Goal: Task Accomplishment & Management: Manage account settings

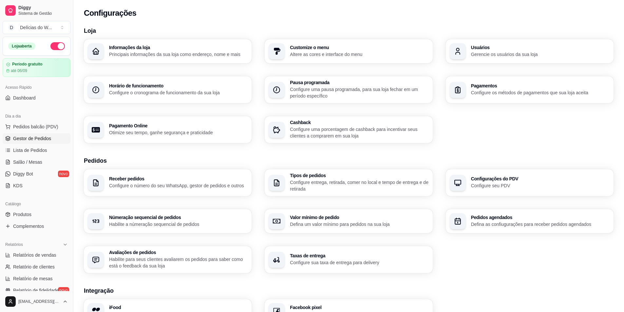
click at [32, 137] on span "Gestor de Pedidos" at bounding box center [32, 138] width 38 height 7
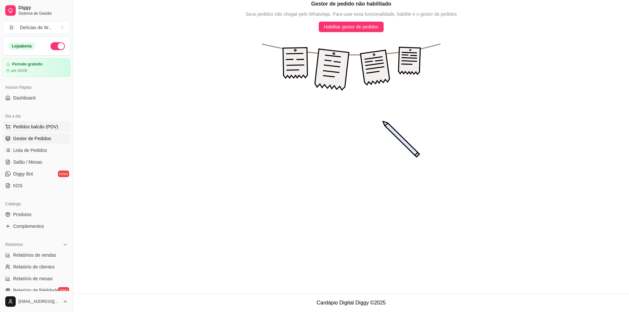
click at [31, 129] on span "Pedidos balcão (PDV)" at bounding box center [35, 126] width 45 height 7
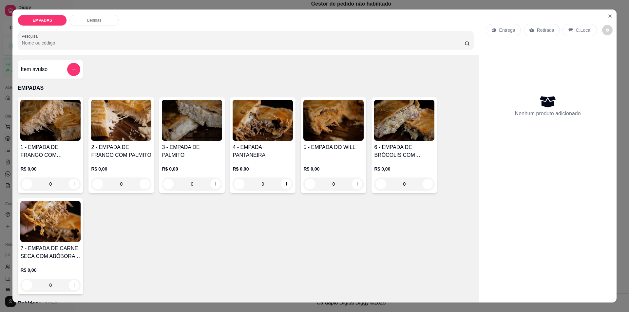
click at [352, 183] on div "0" at bounding box center [333, 183] width 60 height 13
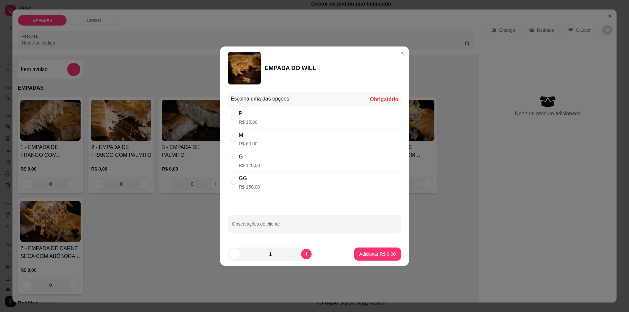
click at [247, 142] on p "R$ 60,00" at bounding box center [248, 143] width 19 height 7
radio input "true"
click at [377, 253] on p "Adicionar R$ 60,00" at bounding box center [376, 254] width 39 height 7
type input "1"
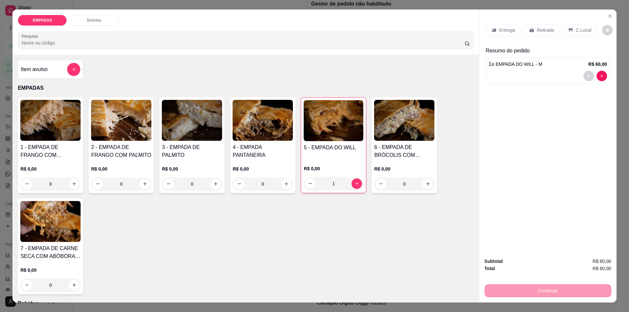
click at [549, 290] on div "Continuar" at bounding box center [547, 290] width 127 height 15
click at [508, 28] on p "Entrega" at bounding box center [507, 30] width 16 height 7
click at [543, 30] on p "Retirada" at bounding box center [545, 30] width 17 height 7
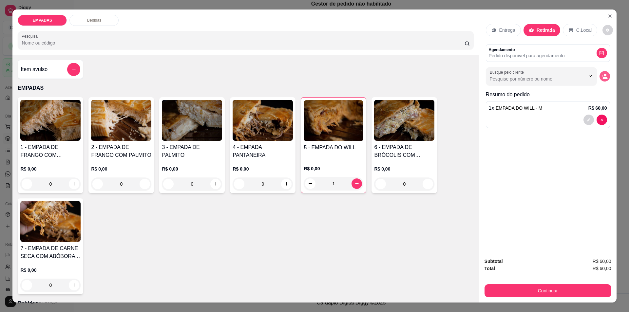
click at [603, 76] on circle "decrease-product-quantity" at bounding box center [604, 75] width 3 height 3
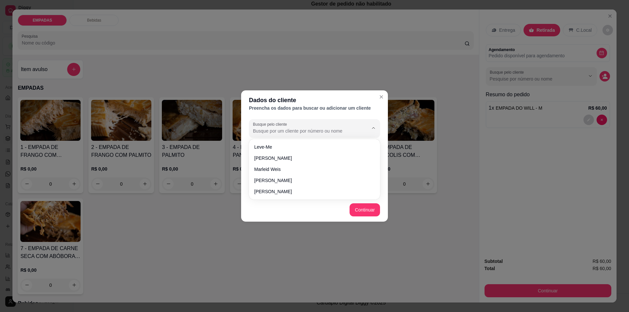
click at [275, 129] on input "Busque pelo cliente" at bounding box center [305, 131] width 105 height 7
click at [319, 116] on header "Dados do cliente Preencha os dados para buscar ou adicionar um cliente" at bounding box center [314, 103] width 147 height 26
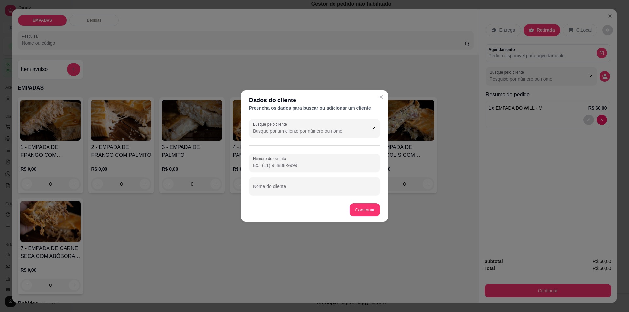
click at [296, 163] on input "Número de contato" at bounding box center [314, 165] width 123 height 7
type input "[PHONE_NUMBER]"
click at [284, 188] on input "Nome do cliente" at bounding box center [314, 189] width 123 height 7
type input "crislaine"
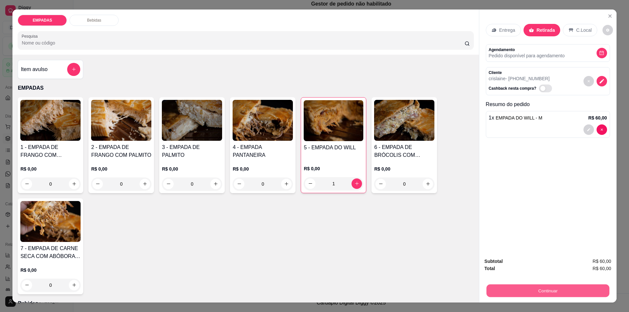
click at [545, 291] on button "Continuar" at bounding box center [547, 290] width 123 height 13
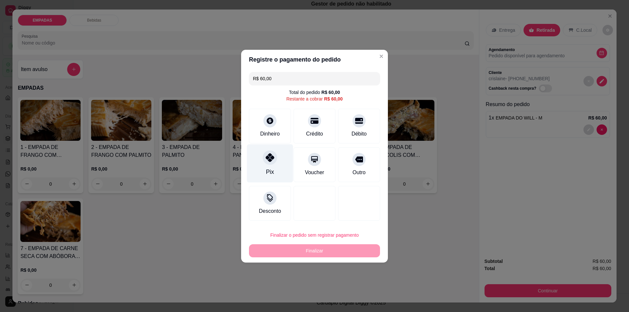
click at [266, 163] on div at bounding box center [270, 157] width 14 height 14
type input "R$ 0,00"
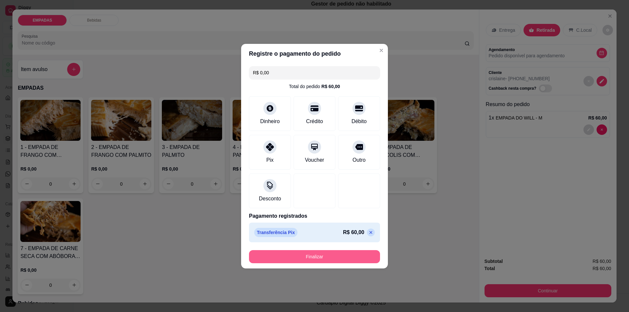
click at [321, 256] on button "Finalizar" at bounding box center [314, 256] width 131 height 13
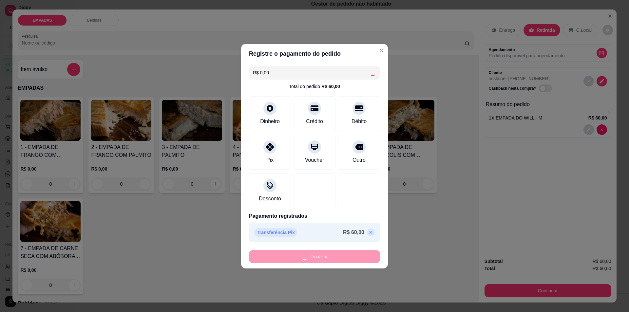
type input "0"
type input "-R$ 60,00"
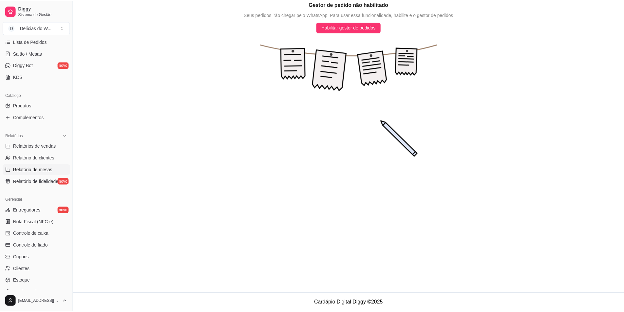
scroll to position [131, 0]
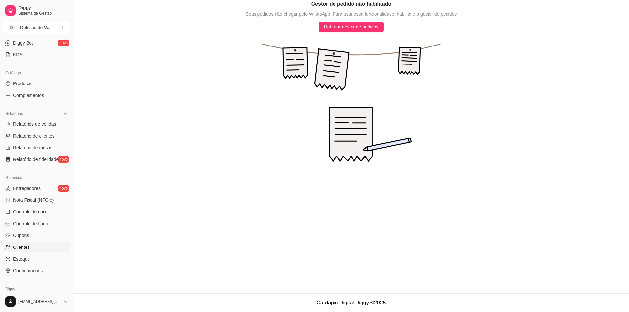
click at [33, 250] on link "Clientes" at bounding box center [37, 247] width 68 height 10
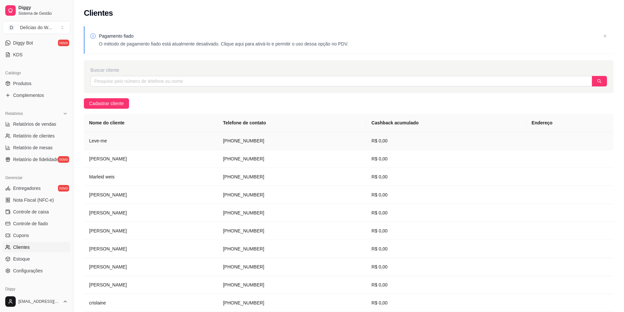
click at [100, 141] on td "Leve-me" at bounding box center [151, 141] width 134 height 18
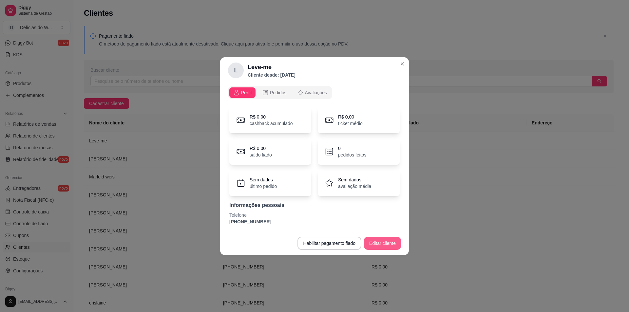
click at [394, 241] on button "Editar cliente" at bounding box center [382, 243] width 37 height 13
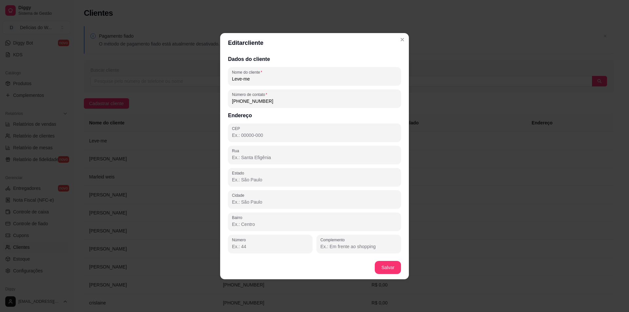
drag, startPoint x: 247, startPoint y: 80, endPoint x: 206, endPoint y: 86, distance: 42.0
click at [206, 86] on div "Editar cliente Dados do cliente Nome do cliente Leve-me Número de contato [PHON…" at bounding box center [314, 156] width 629 height 312
type input "[PERSON_NAME]"
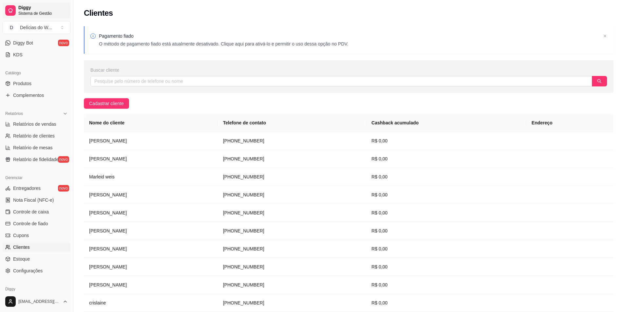
click at [25, 13] on span "Sistema de Gestão" at bounding box center [42, 13] width 49 height 5
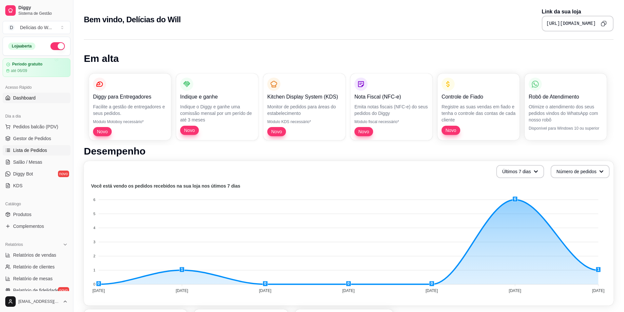
click at [37, 153] on span "Lista de Pedidos" at bounding box center [30, 150] width 34 height 7
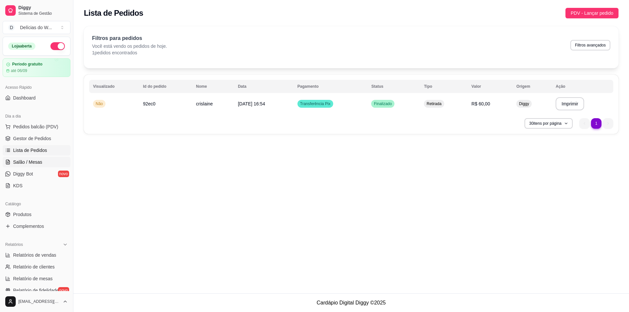
click at [27, 160] on span "Salão / Mesas" at bounding box center [27, 162] width 29 height 7
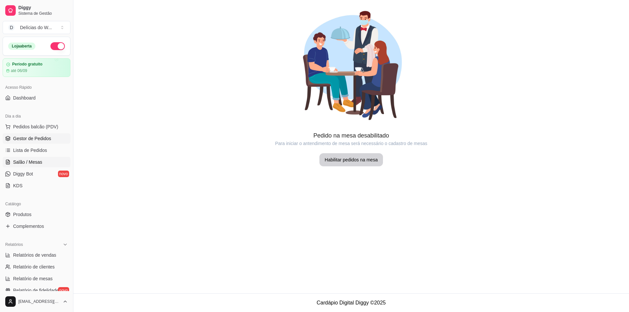
click at [37, 137] on span "Gestor de Pedidos" at bounding box center [32, 138] width 38 height 7
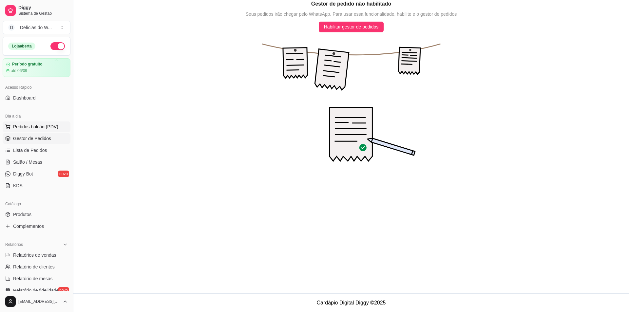
click at [42, 127] on span "Pedidos balcão (PDV)" at bounding box center [35, 126] width 45 height 7
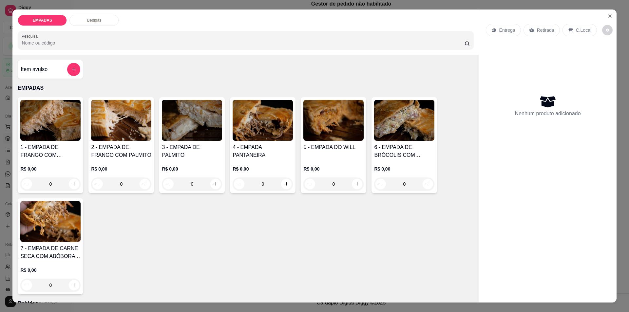
click at [284, 183] on div "0" at bounding box center [262, 183] width 60 height 13
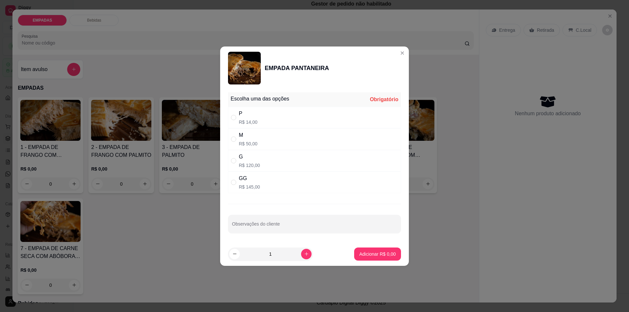
click at [267, 138] on div "M R$ 50,00" at bounding box center [314, 139] width 173 height 22
radio input "true"
click at [381, 253] on p "Adicionar R$ 50,00" at bounding box center [376, 254] width 38 height 6
type input "1"
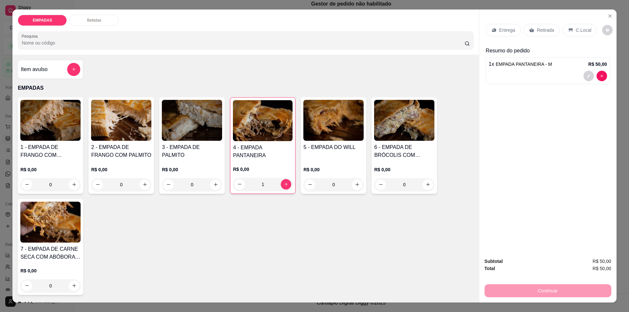
click at [537, 28] on p "Retirada" at bounding box center [545, 30] width 17 height 7
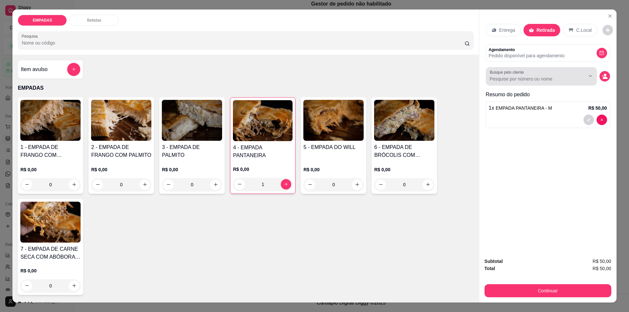
click at [574, 72] on div at bounding box center [584, 76] width 21 height 12
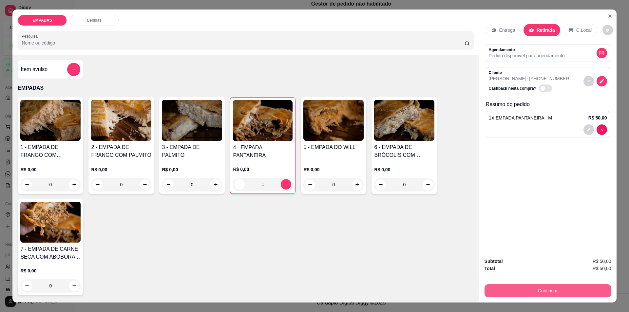
click at [551, 292] on button "Continuar" at bounding box center [547, 290] width 127 height 13
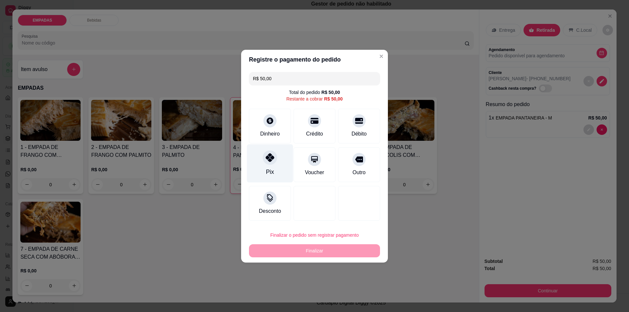
click at [272, 169] on div "Pix" at bounding box center [270, 172] width 8 height 9
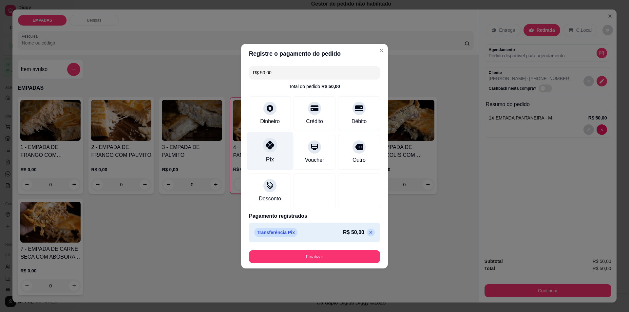
type input "R$ 0,00"
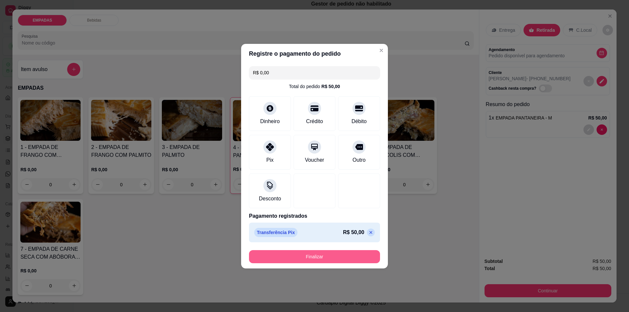
click at [316, 255] on button "Finalizar" at bounding box center [314, 256] width 131 height 13
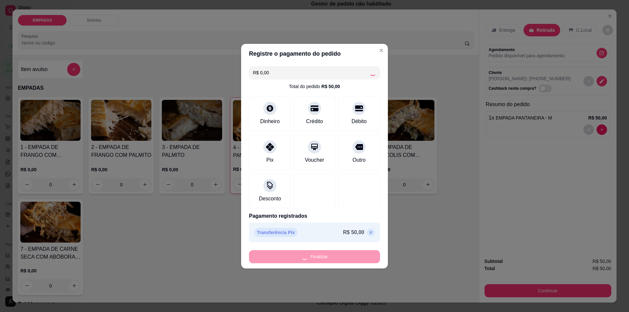
type input "0"
type input "-R$ 50,00"
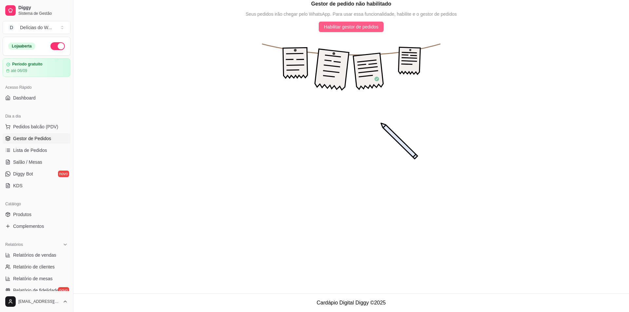
click at [347, 30] on span "Habilitar gestor de pedidos" at bounding box center [351, 26] width 55 height 7
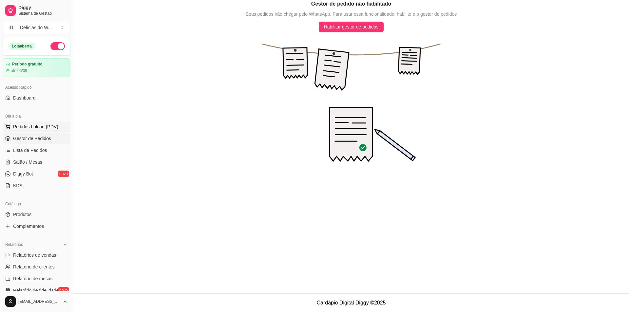
click at [29, 128] on span "Pedidos balcão (PDV)" at bounding box center [35, 126] width 45 height 7
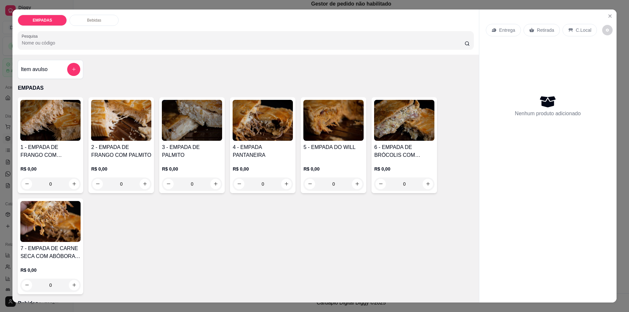
click at [284, 183] on div "0" at bounding box center [262, 183] width 60 height 13
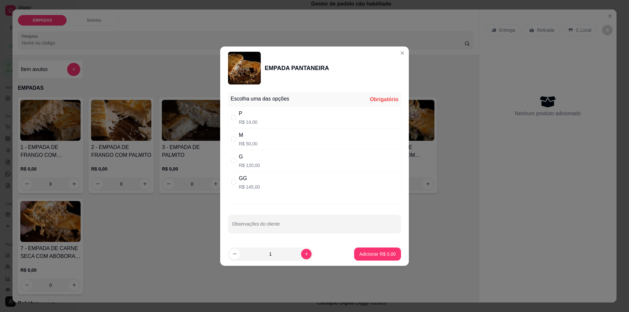
click at [258, 139] on div "M R$ 50,00" at bounding box center [314, 139] width 173 height 22
radio input "true"
click at [382, 254] on p "Adicionar R$ 50,00" at bounding box center [376, 254] width 39 height 7
type input "1"
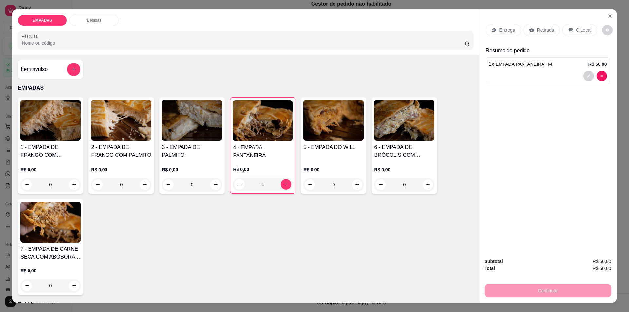
click at [532, 28] on div "Retirada" at bounding box center [541, 30] width 36 height 12
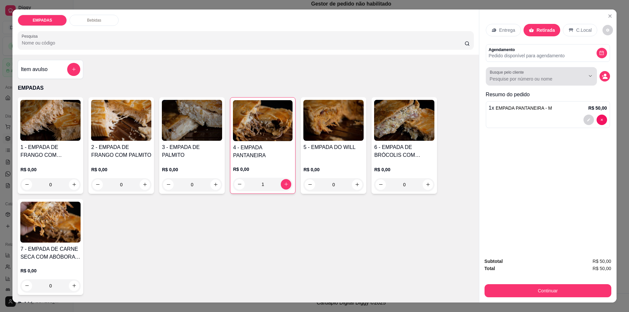
click at [579, 77] on icon "Show suggestions" at bounding box center [580, 75] width 5 height 5
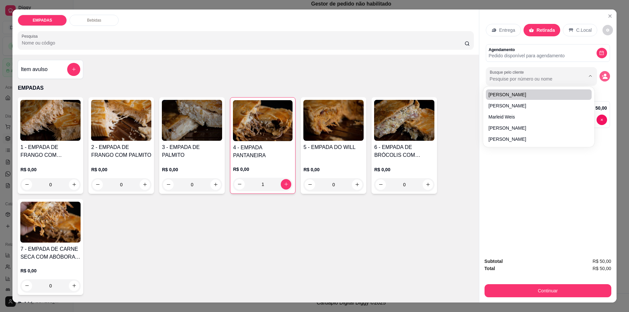
click at [601, 75] on icon "decrease-product-quantity" at bounding box center [604, 76] width 6 height 6
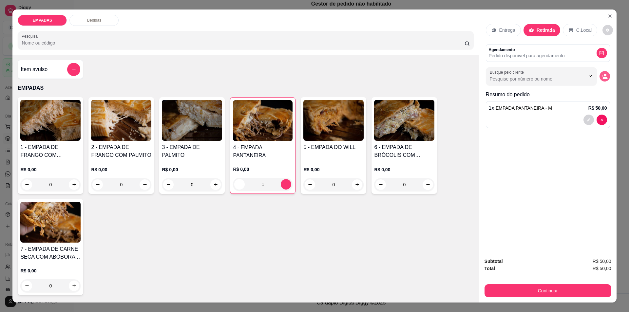
click at [602, 77] on icon "decrease-product-quantity" at bounding box center [604, 76] width 6 height 6
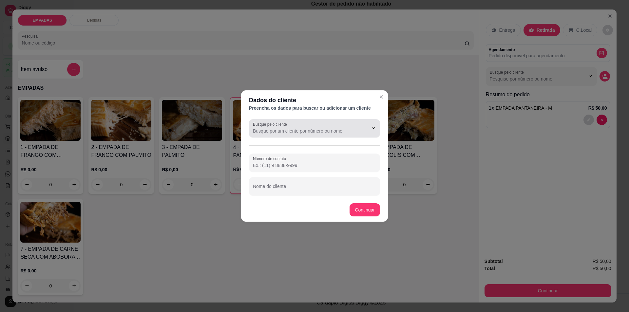
click at [276, 132] on input "Busque pelo cliente" at bounding box center [305, 131] width 105 height 7
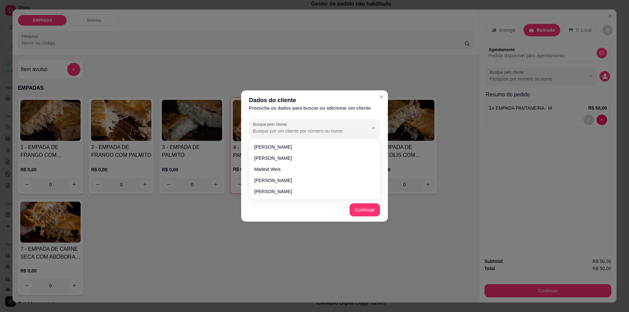
click at [280, 129] on input "Busque pelo cliente" at bounding box center [305, 131] width 105 height 7
click at [295, 113] on header "Dados do cliente Preencha os dados para buscar ou adicionar um cliente" at bounding box center [314, 103] width 147 height 26
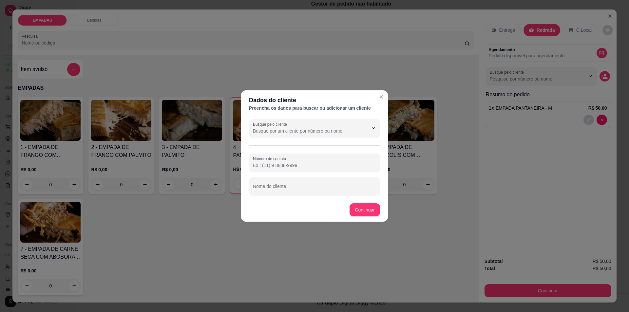
click at [288, 128] on input "Busque pelo cliente" at bounding box center [305, 131] width 105 height 7
type input "j"
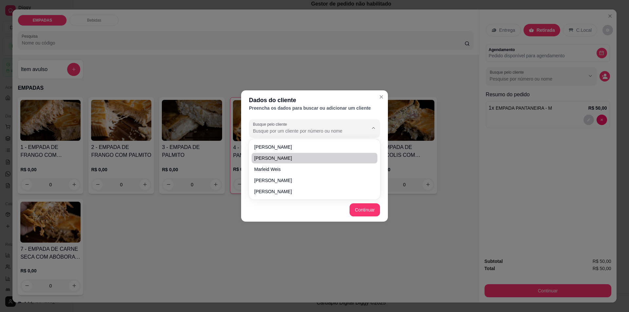
click at [288, 159] on span "[PERSON_NAME]" at bounding box center [311, 158] width 114 height 7
type input "[PERSON_NAME]"
type input "[PHONE_NUMBER]"
type input "[PERSON_NAME]"
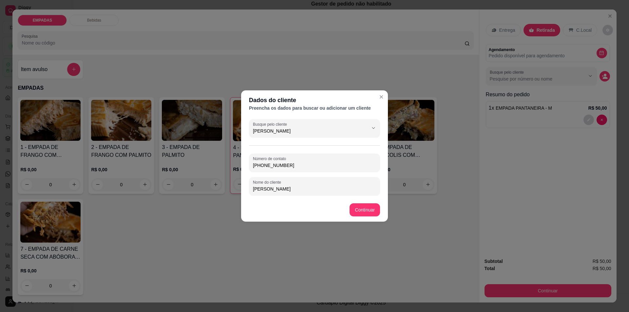
drag, startPoint x: 272, startPoint y: 130, endPoint x: 242, endPoint y: 130, distance: 30.1
click at [242, 130] on div "Busque pelo cliente [PERSON_NAME] Número de contato [PHONE_NUMBER] Nome do clie…" at bounding box center [314, 158] width 147 height 82
type input "[PERSON_NAME]"
click at [365, 128] on icon "Show suggestions" at bounding box center [363, 127] width 5 height 5
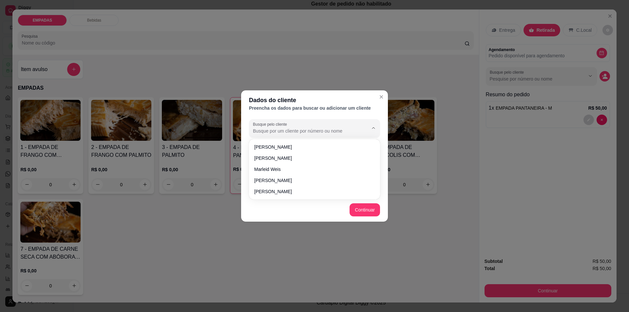
click at [292, 118] on div "Busque pelo cliente Número de contato [PHONE_NUMBER] Nome do cliente [PERSON_NA…" at bounding box center [314, 158] width 147 height 82
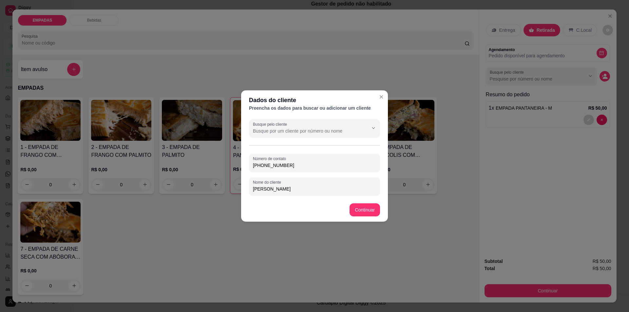
drag, startPoint x: 289, startPoint y: 167, endPoint x: 242, endPoint y: 167, distance: 47.5
click at [242, 167] on div "Busque pelo cliente Número de contato [PHONE_NUMBER] Nome do cliente [PERSON_NA…" at bounding box center [314, 158] width 147 height 82
type input "[PHONE_NUMBER]"
drag, startPoint x: 294, startPoint y: 189, endPoint x: 249, endPoint y: 193, distance: 44.7
click at [249, 193] on div "Nome do cliente [PERSON_NAME]" at bounding box center [314, 186] width 131 height 18
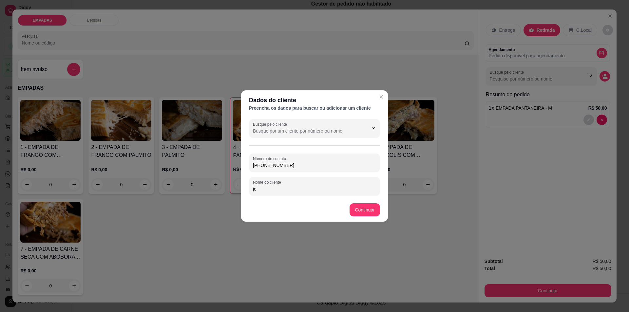
type input "j"
type input "J"
type input "[PERSON_NAME]"
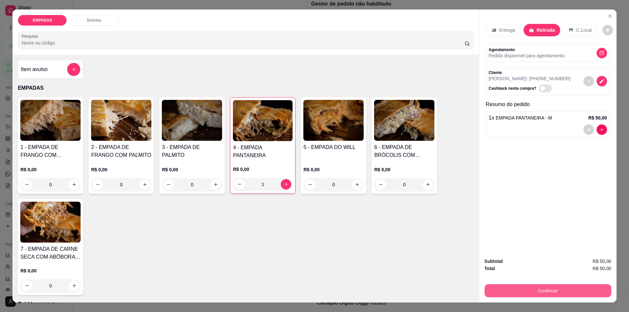
click at [563, 295] on button "Continuar" at bounding box center [547, 290] width 127 height 13
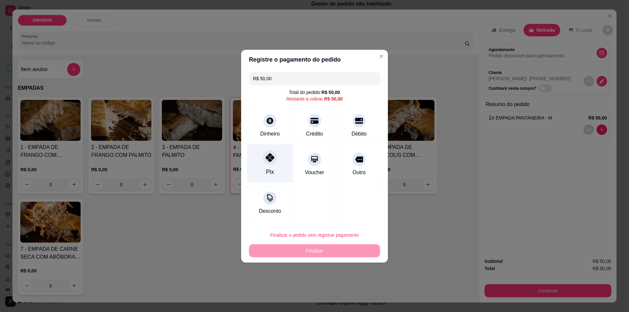
click at [273, 164] on div "Pix" at bounding box center [270, 163] width 46 height 38
type input "R$ 0,00"
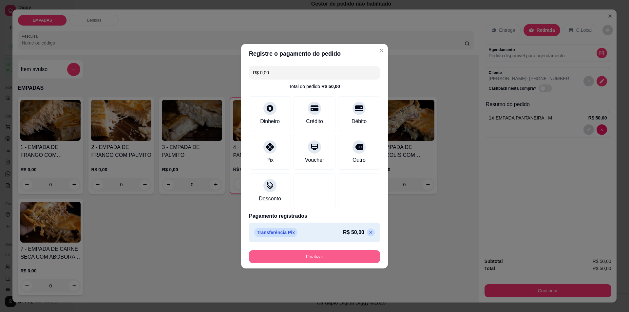
click at [307, 256] on button "Finalizar" at bounding box center [314, 256] width 131 height 13
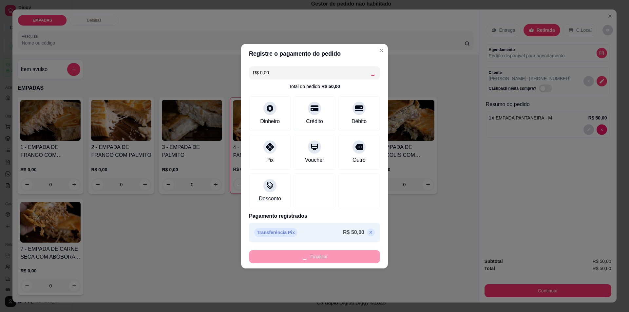
type input "0"
type input "-R$ 50,00"
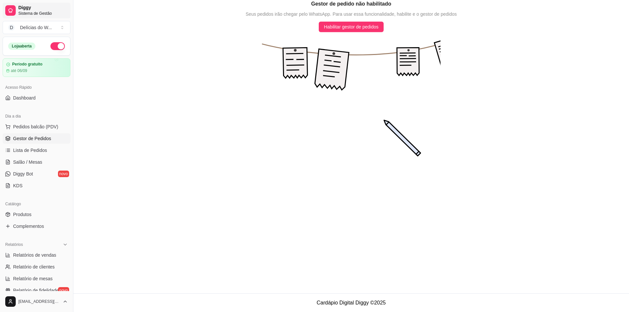
click at [23, 12] on span "Sistema de Gestão" at bounding box center [42, 13] width 49 height 5
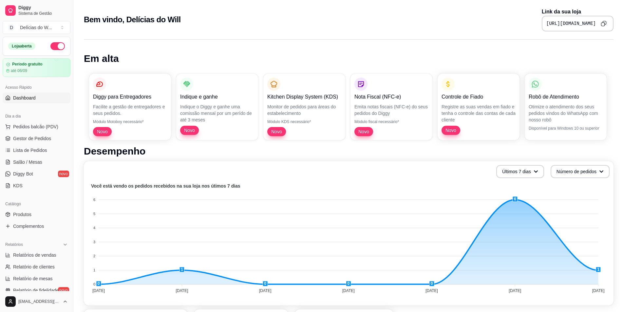
click at [29, 100] on span "Dashboard" at bounding box center [24, 98] width 23 height 7
click at [30, 97] on span "Dashboard" at bounding box center [24, 98] width 23 height 7
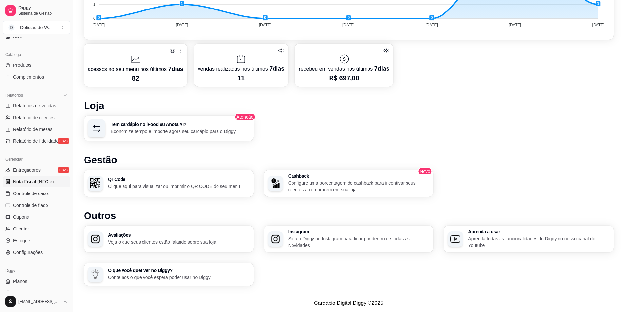
scroll to position [159, 0]
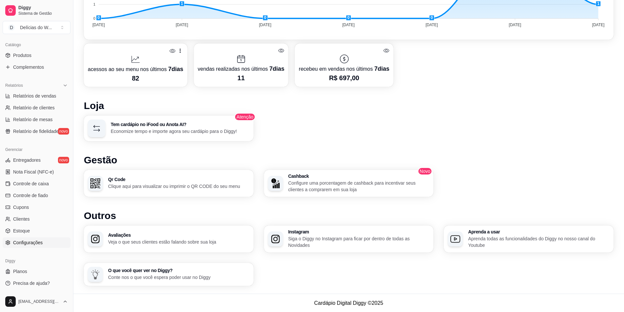
click at [31, 239] on span "Configurações" at bounding box center [27, 242] width 29 height 7
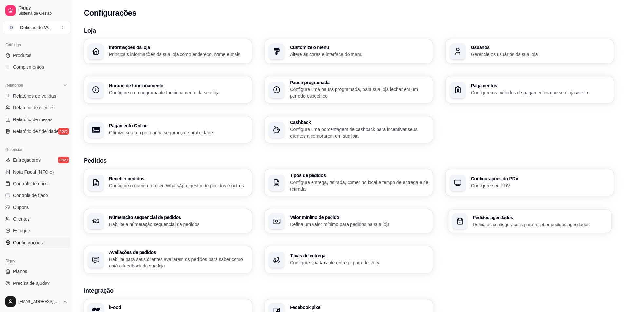
click at [506, 219] on h3 "Pedidos agendados" at bounding box center [539, 217] width 135 height 5
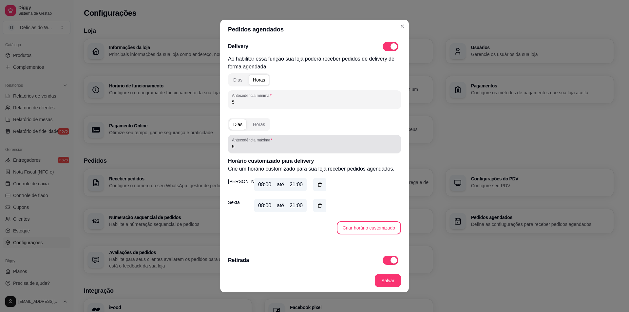
click at [235, 148] on input "5" at bounding box center [314, 146] width 165 height 7
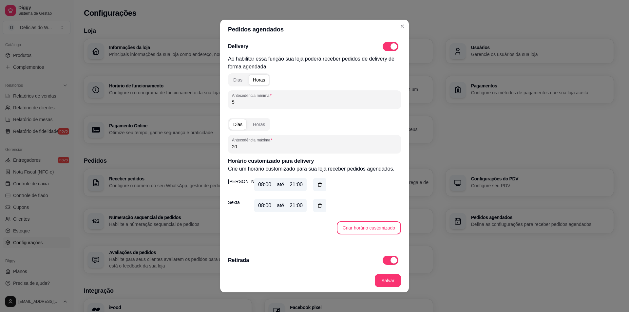
type input "2"
type input "10"
click at [358, 226] on button "Criar horário customizado" at bounding box center [369, 228] width 62 height 13
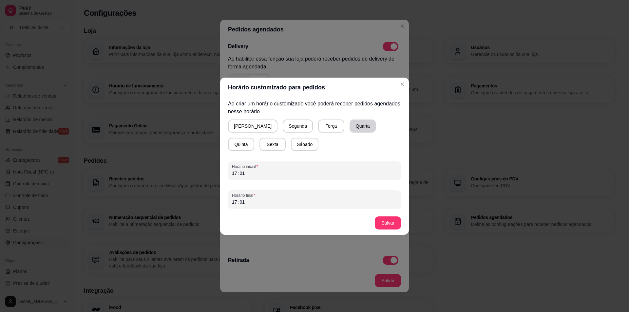
click at [349, 125] on button "Quarta" at bounding box center [362, 125] width 26 height 13
click at [236, 174] on div "17" at bounding box center [234, 173] width 7 height 7
click at [236, 174] on div "10" at bounding box center [234, 173] width 7 height 7
click at [234, 204] on div "17" at bounding box center [234, 202] width 7 height 7
click at [389, 222] on button "Salvar" at bounding box center [388, 222] width 26 height 13
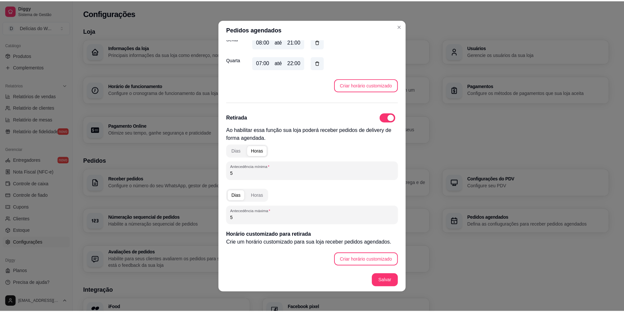
scroll to position [1, 0]
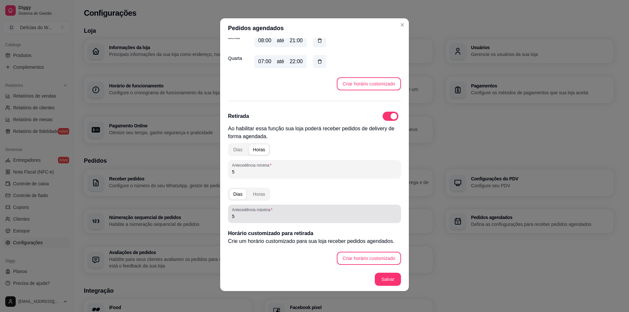
click at [237, 214] on input "5" at bounding box center [314, 216] width 165 height 7
type input "10"
click at [370, 258] on button "Criar horário customizado" at bounding box center [369, 258] width 62 height 13
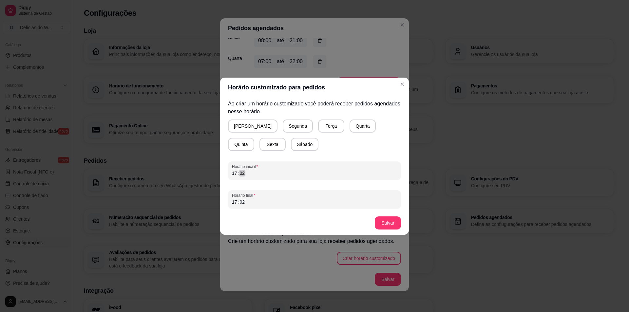
click at [254, 173] on div "17 : 02" at bounding box center [314, 173] width 165 height 8
click at [236, 173] on div "21" at bounding box center [234, 173] width 7 height 7
click at [233, 173] on div "06" at bounding box center [234, 173] width 7 height 7
click at [236, 202] on div "17" at bounding box center [234, 202] width 7 height 7
click at [243, 122] on button "[PERSON_NAME]" at bounding box center [252, 125] width 49 height 13
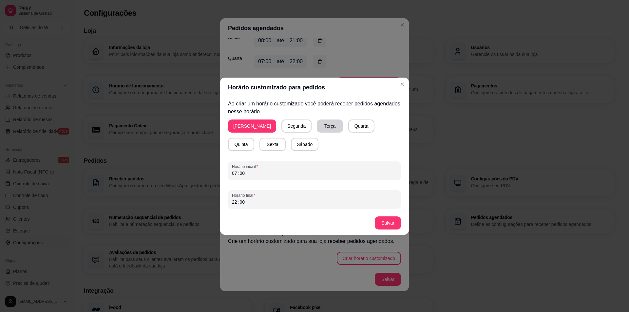
click at [317, 125] on button "Terça" at bounding box center [330, 125] width 26 height 13
click at [388, 223] on button "Salvar" at bounding box center [388, 222] width 26 height 13
